Goal: Transaction & Acquisition: Book appointment/travel/reservation

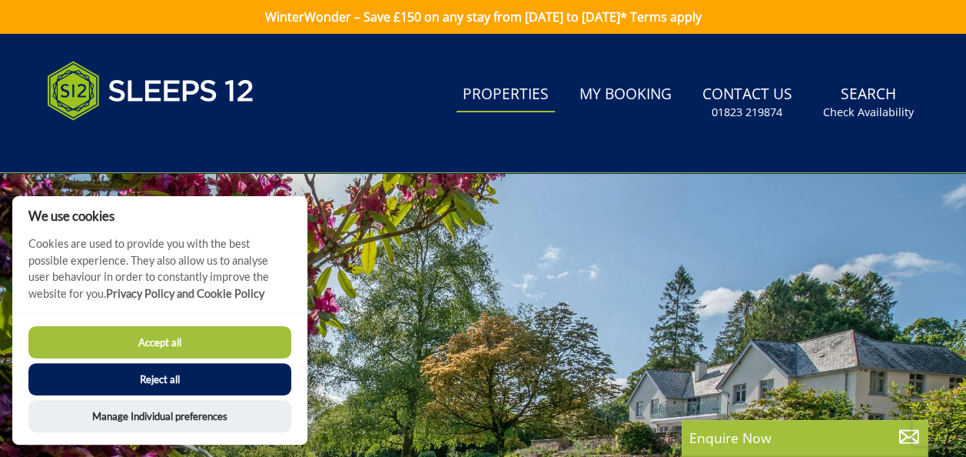
click at [536, 98] on link "Properties" at bounding box center [506, 95] width 98 height 35
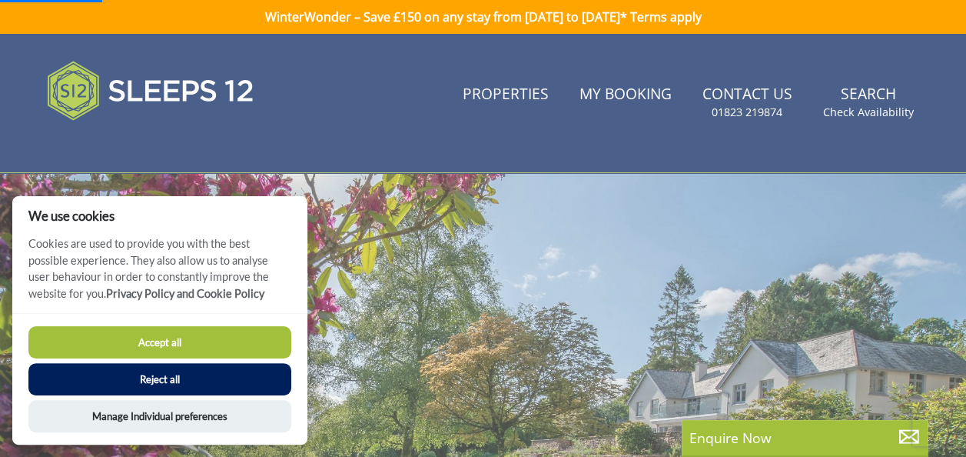
click at [200, 343] on button "Accept all" at bounding box center [159, 342] width 263 height 32
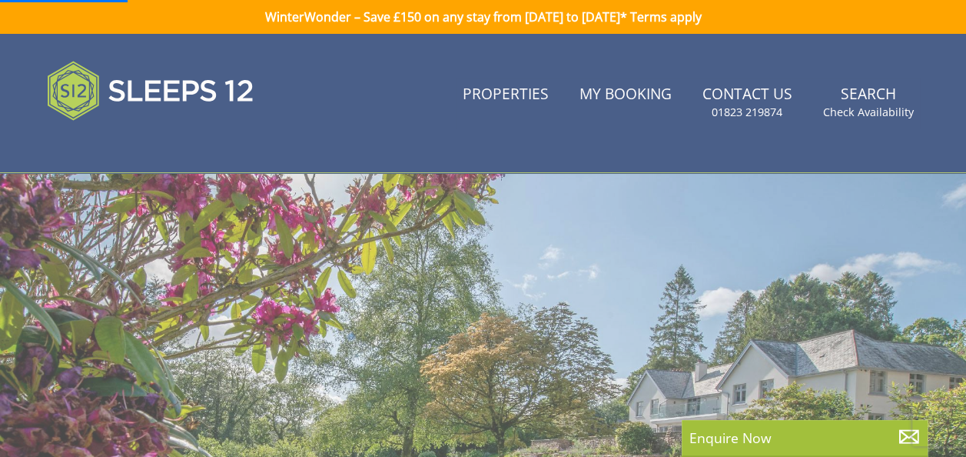
scroll to position [31, 0]
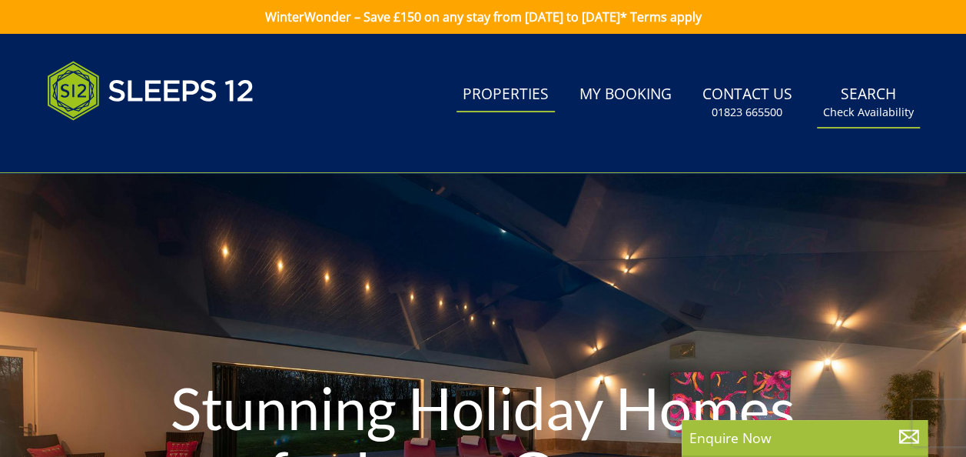
click at [887, 95] on link "Search Check Availability" at bounding box center [868, 103] width 103 height 50
click at [876, 94] on link "Search Check Availability" at bounding box center [868, 103] width 103 height 50
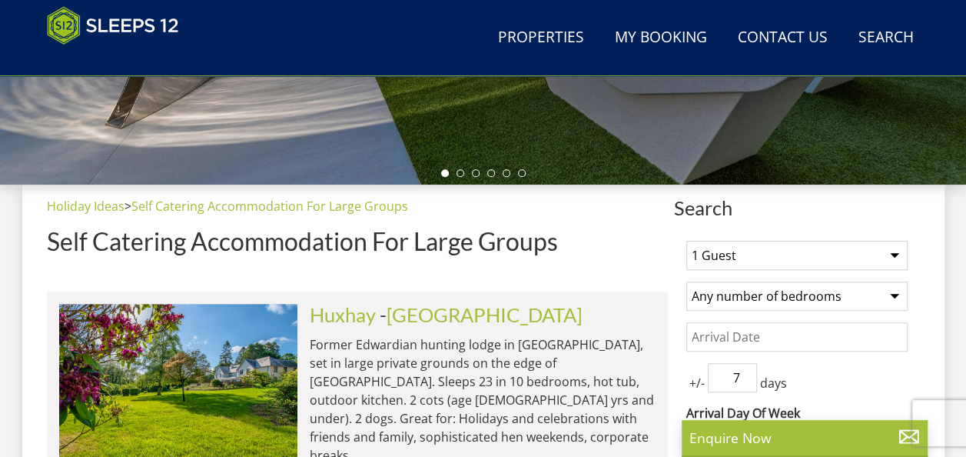
scroll to position [615, 0]
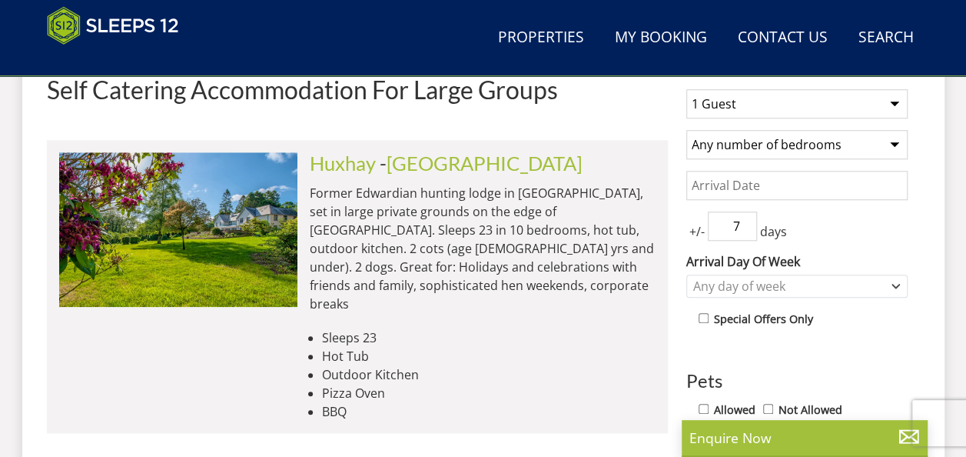
click at [903, 99] on select "1 Guest 2 Guests 3 Guests 4 Guests 5 Guests 6 Guests 7 Guests 8 Guests 9 Guests…" at bounding box center [797, 103] width 221 height 29
select select "6"
click at [687, 89] on select "1 Guest 2 Guests 3 Guests 4 Guests 5 Guests 6 Guests 7 Guests 8 Guests 9 Guests…" at bounding box center [797, 103] width 221 height 29
click at [894, 141] on select "Any number of bedrooms 3 Bedrooms 4 Bedrooms 5 Bedrooms 6 Bedrooms 7 Bedrooms 8…" at bounding box center [797, 144] width 221 height 29
select select "3"
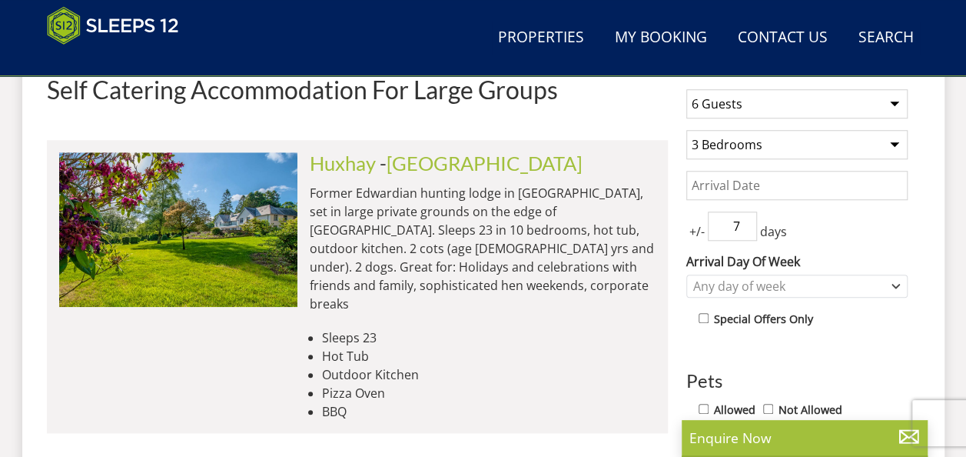
click at [687, 130] on select "Any number of bedrooms 3 Bedrooms 4 Bedrooms 5 Bedrooms 6 Bedrooms 7 Bedrooms 8…" at bounding box center [797, 144] width 221 height 29
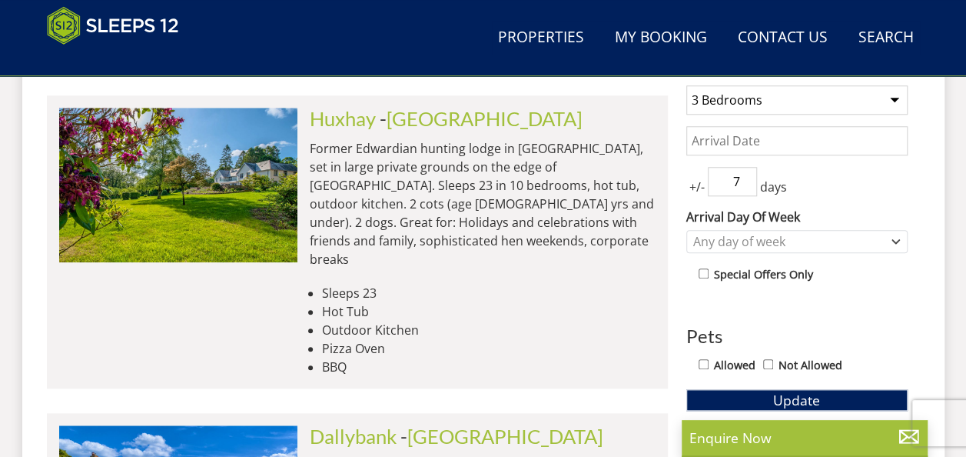
scroll to position [692, 0]
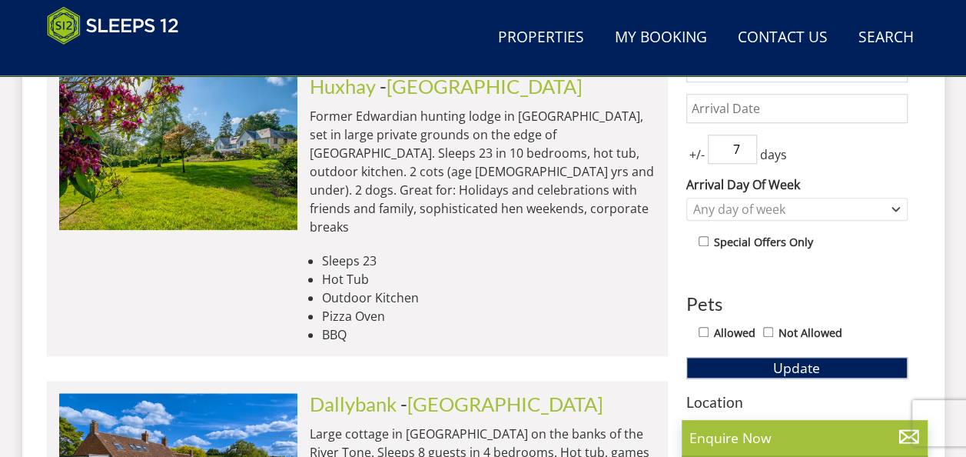
click at [696, 331] on div "Allowed Not Allowed" at bounding box center [797, 334] width 221 height 22
click at [706, 331] on input "Allowed" at bounding box center [704, 332] width 10 height 10
checkbox input "true"
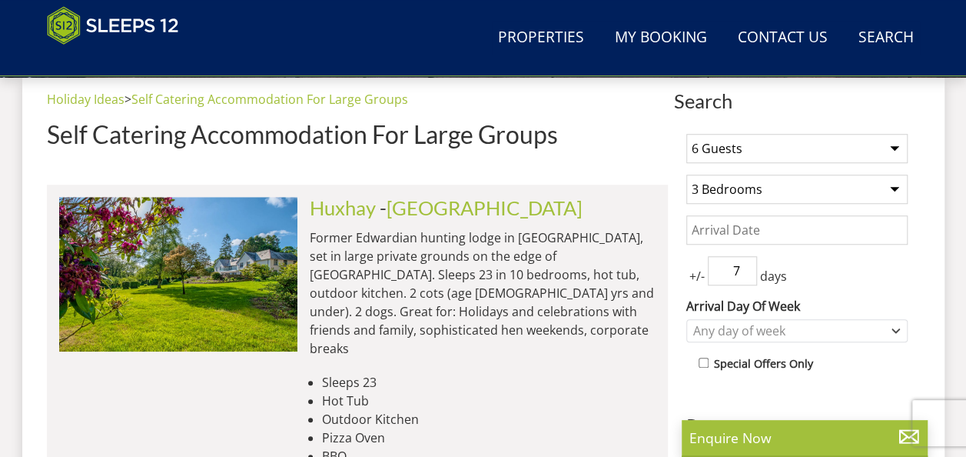
scroll to position [538, 0]
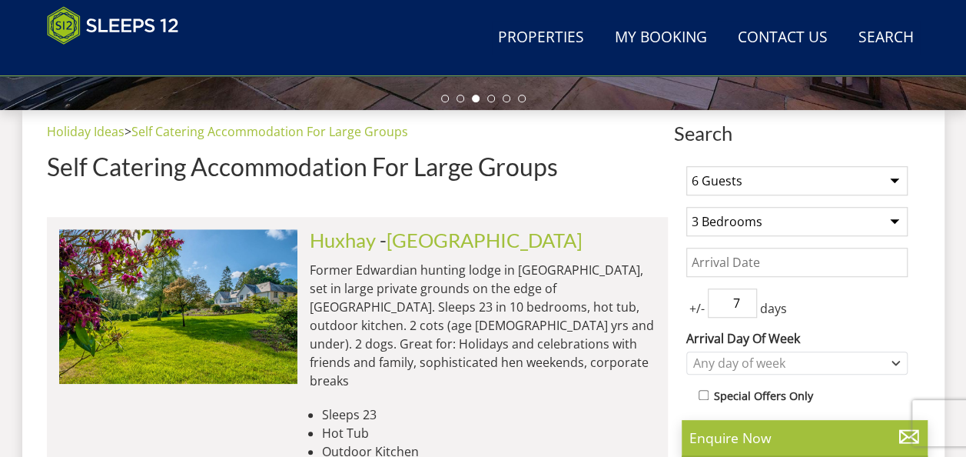
click at [769, 257] on input "Date" at bounding box center [797, 262] width 221 height 29
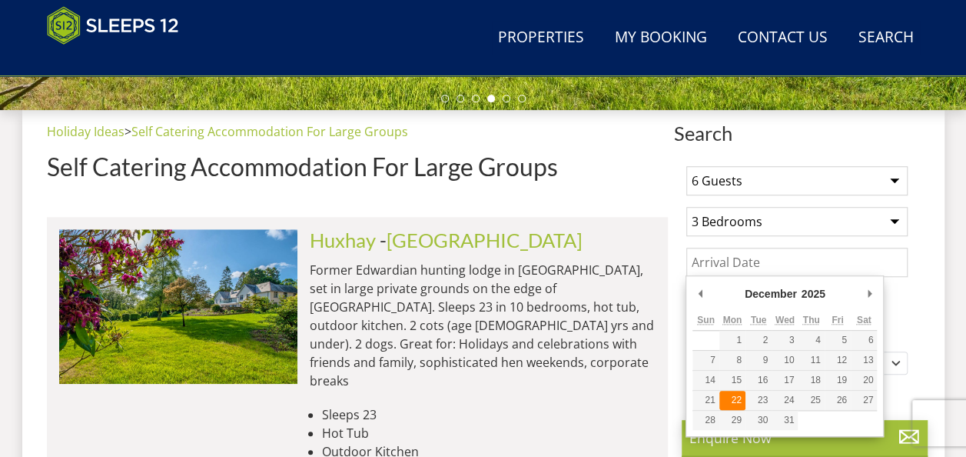
type input "[DATE]"
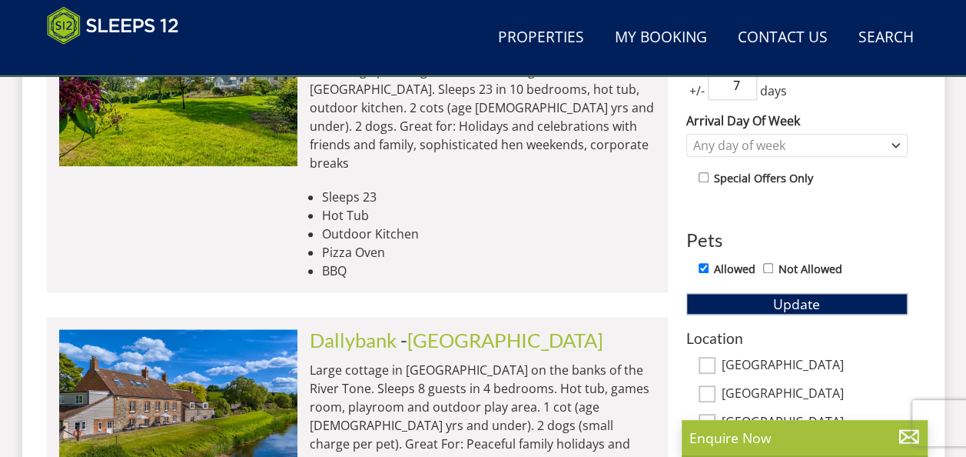
scroll to position [769, 0]
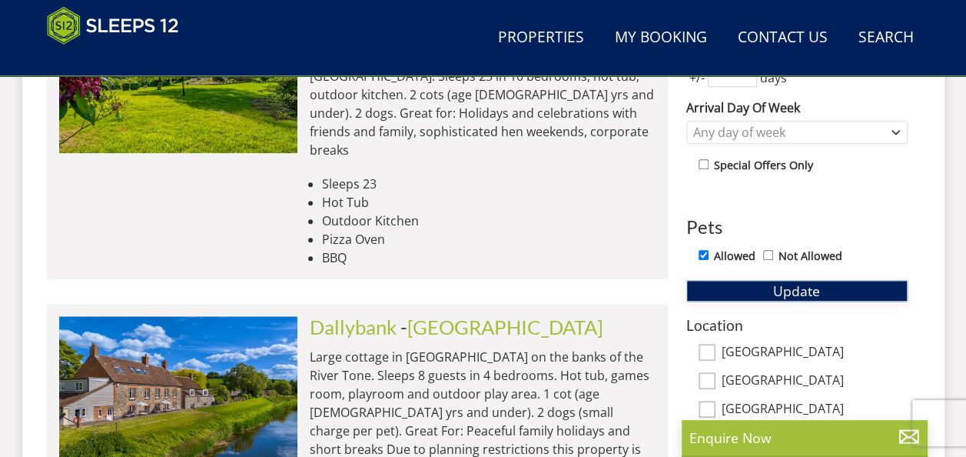
click at [780, 290] on span "Update" at bounding box center [796, 290] width 47 height 18
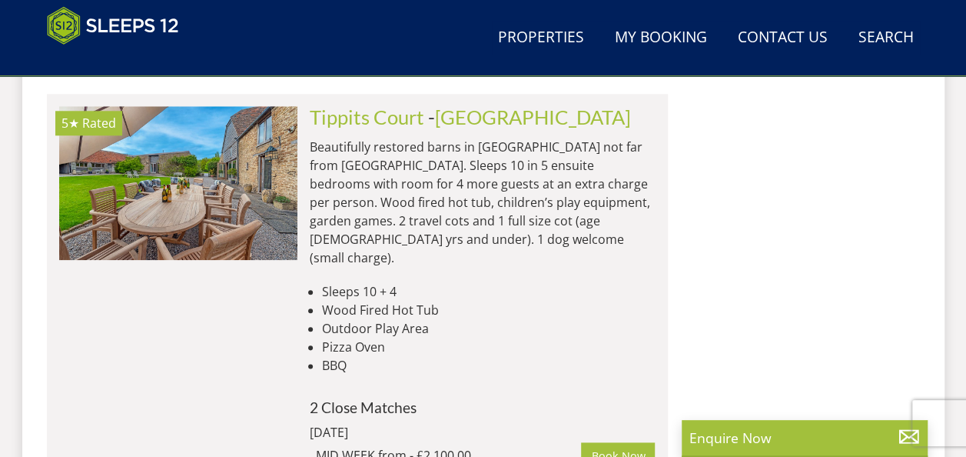
scroll to position [0, 4534]
click at [540, 43] on link "Properties" at bounding box center [541, 38] width 98 height 35
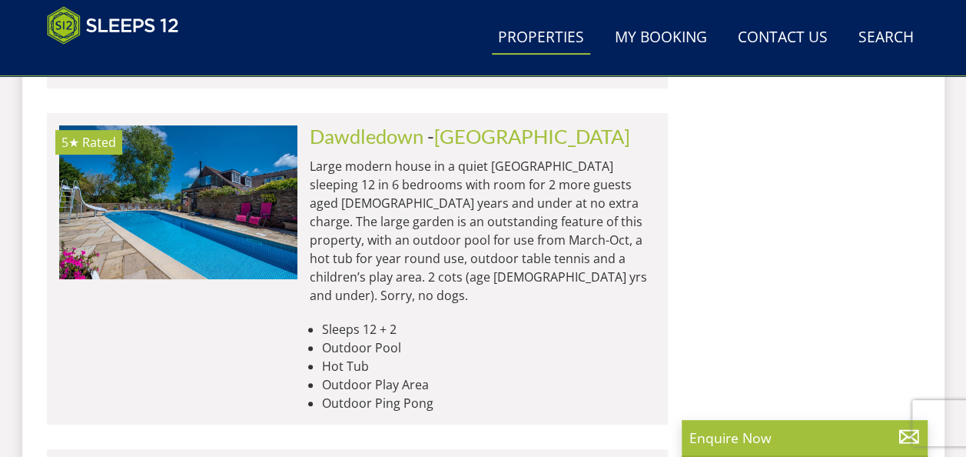
scroll to position [3149, 0]
